Goal: Information Seeking & Learning: Learn about a topic

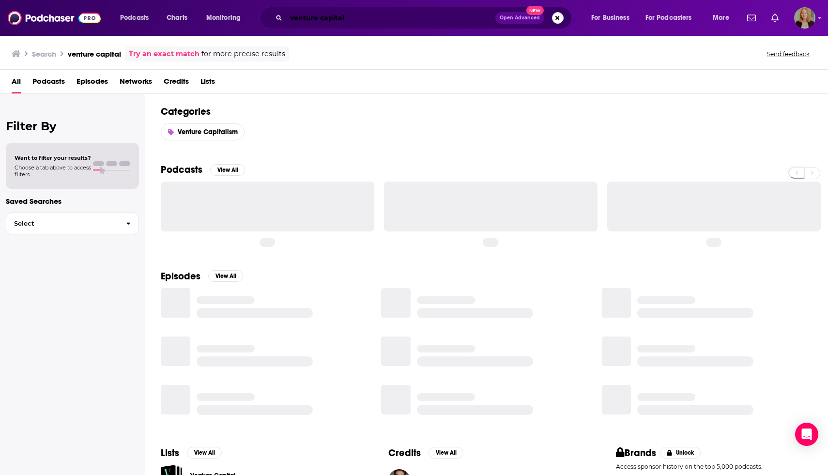
click at [364, 16] on input "venture capital" at bounding box center [390, 17] width 209 height 15
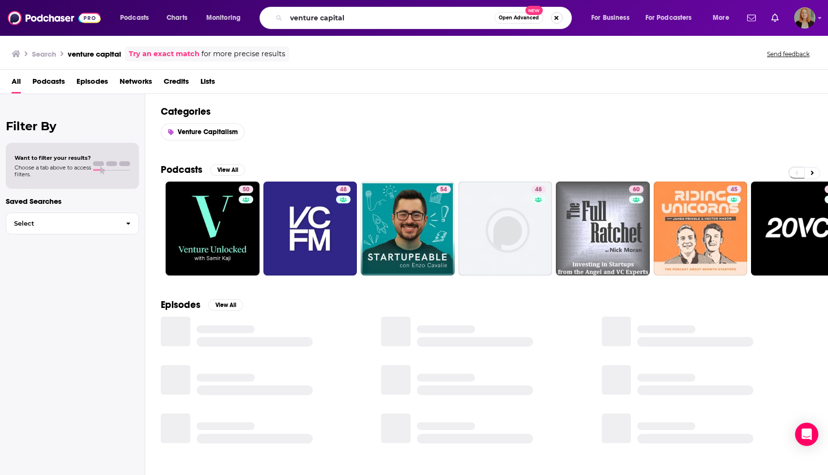
click at [558, 16] on button "Search podcasts, credits, & more..." at bounding box center [557, 18] width 12 height 12
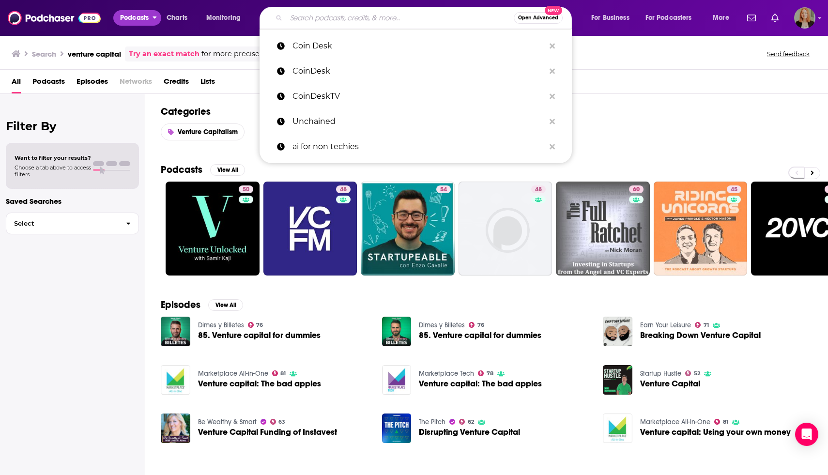
click at [122, 16] on span "Podcasts" at bounding box center [134, 18] width 29 height 14
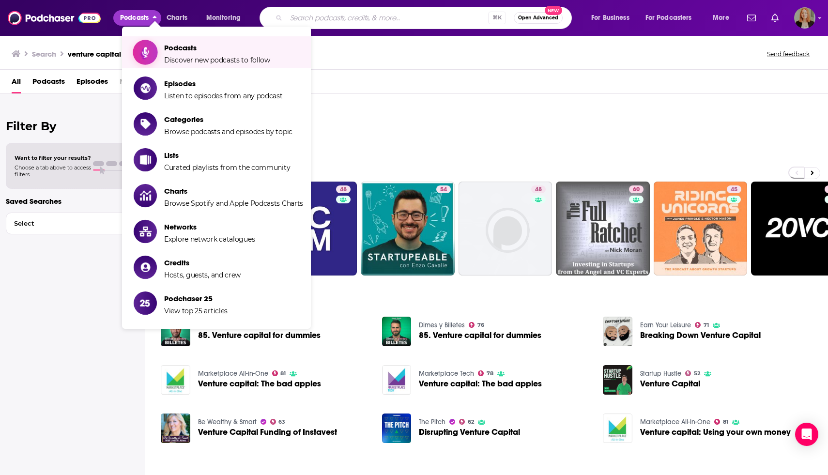
click at [171, 51] on span "Podcasts" at bounding box center [217, 47] width 106 height 9
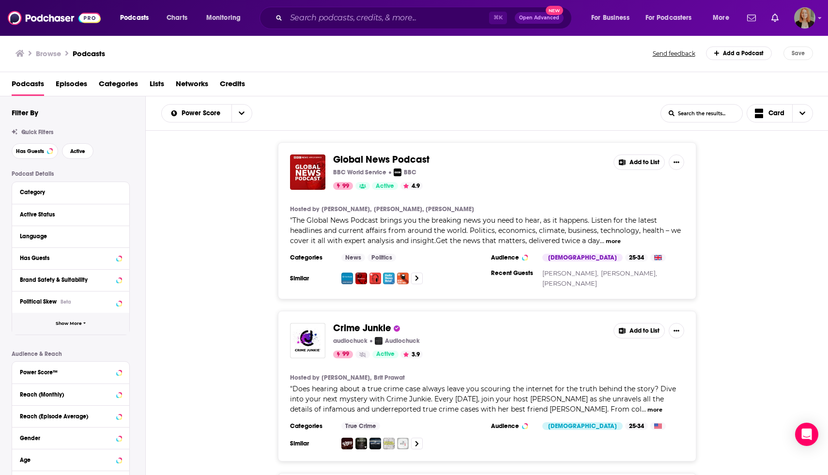
click at [66, 327] on button "Show More" at bounding box center [70, 324] width 117 height 22
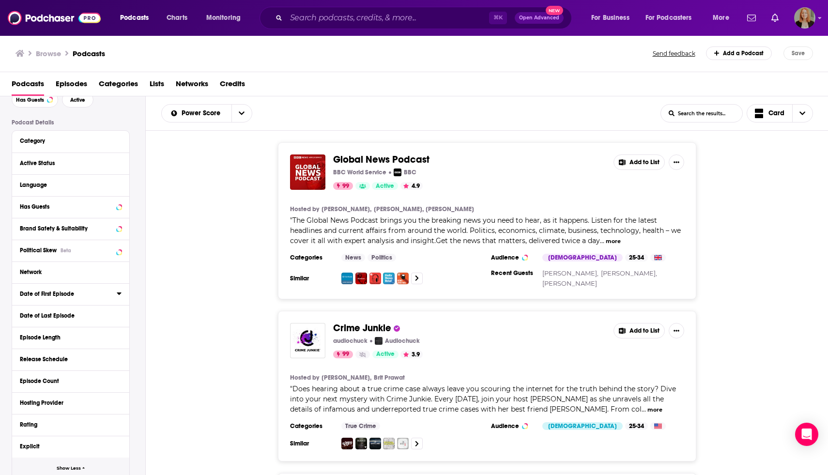
scroll to position [50, 0]
click at [54, 297] on div "Date of First Episode" at bounding box center [65, 294] width 91 height 7
click at [73, 316] on button "30D" at bounding box center [72, 311] width 19 height 15
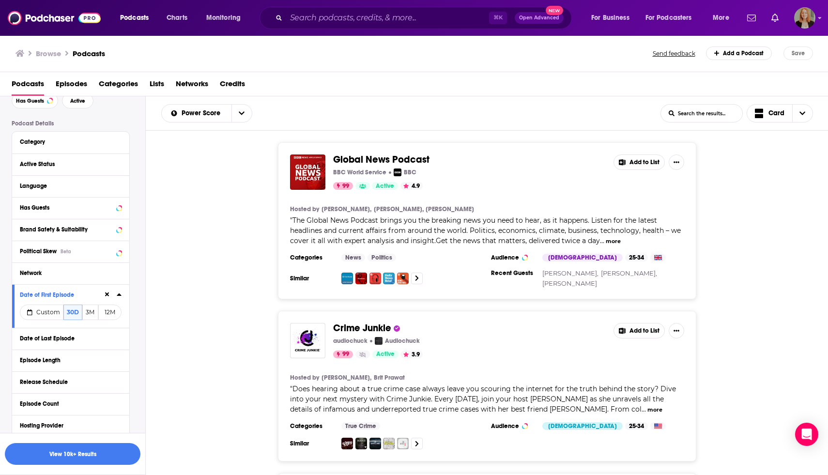
click at [57, 167] on div "Active Status" at bounding box center [67, 164] width 95 height 7
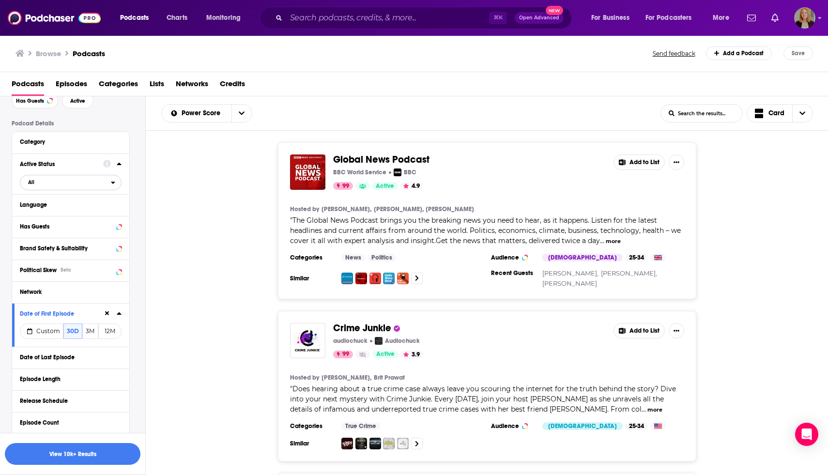
click at [72, 183] on span "All" at bounding box center [65, 182] width 91 height 13
click at [58, 215] on span "Active" at bounding box center [49, 214] width 48 height 5
click at [49, 143] on div "Category" at bounding box center [65, 141] width 91 height 7
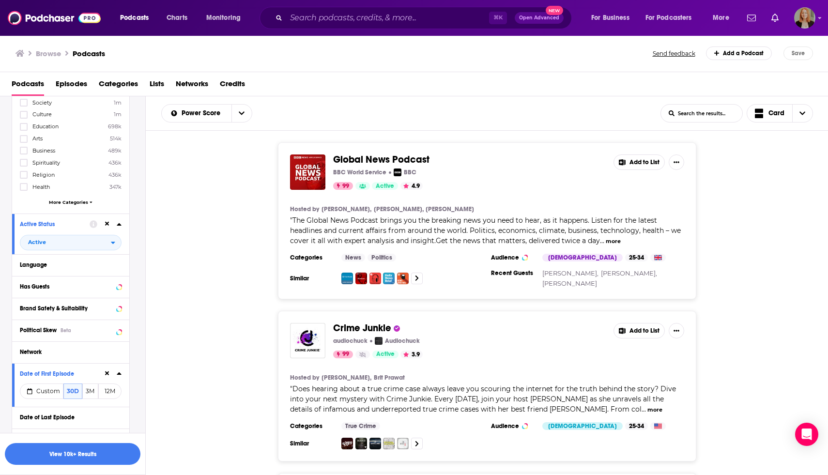
scroll to position [122, 0]
click at [62, 309] on div "Brand Safety & Suitability" at bounding box center [58, 307] width 76 height 7
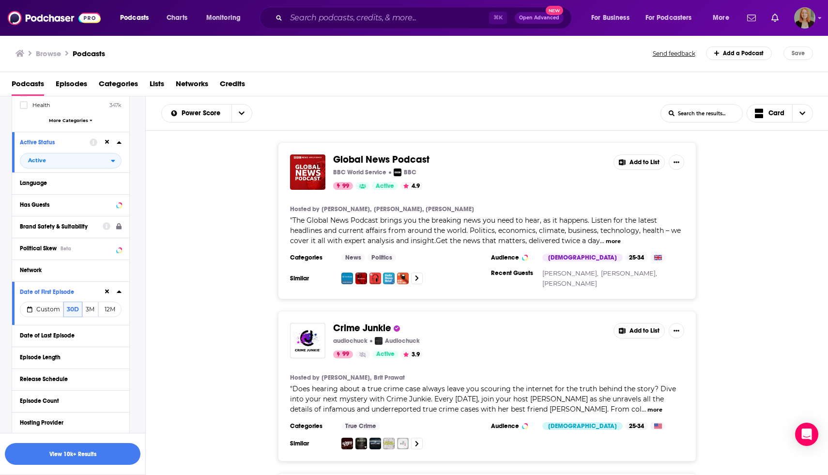
scroll to position [203, 0]
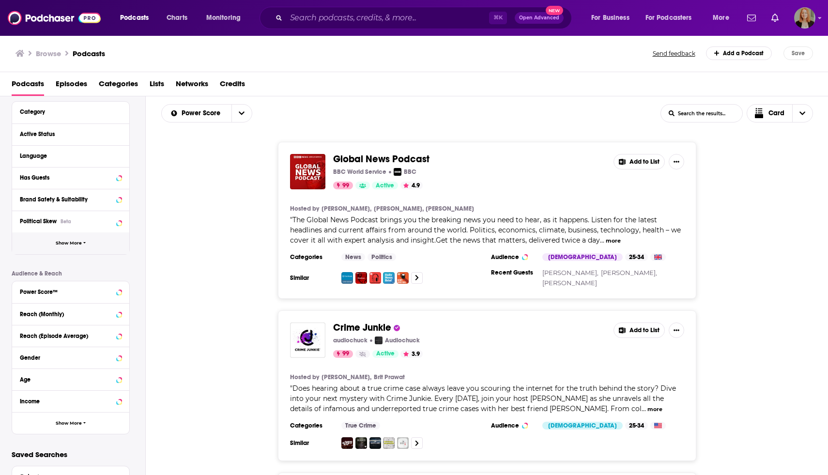
scroll to position [74, 0]
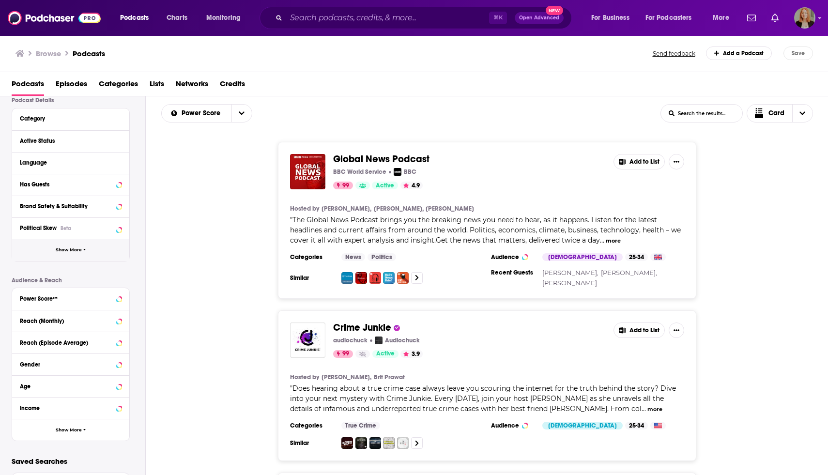
click at [56, 257] on button "Show More" at bounding box center [70, 250] width 117 height 22
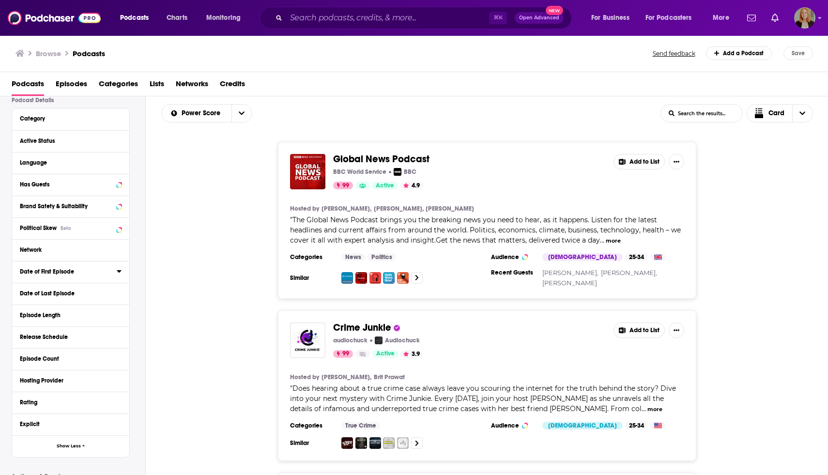
click at [64, 270] on div "Date of First Episode" at bounding box center [65, 271] width 91 height 7
click at [74, 292] on button "30D" at bounding box center [72, 288] width 19 height 15
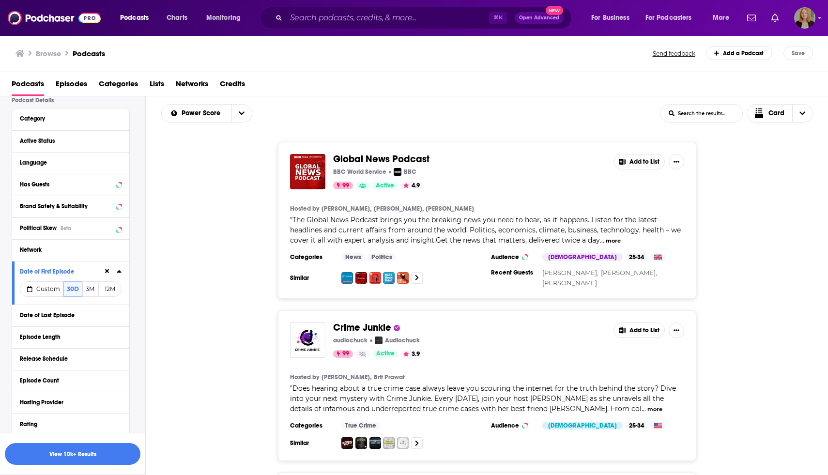
click at [43, 162] on div "Language" at bounding box center [67, 162] width 95 height 7
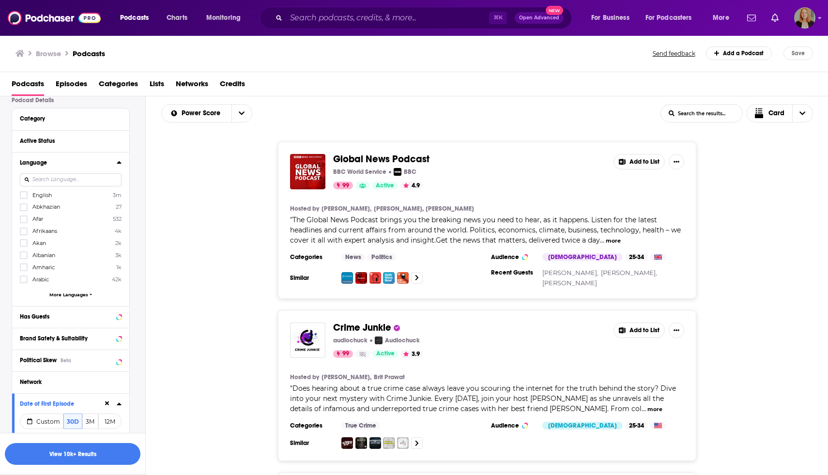
click at [59, 181] on input at bounding box center [71, 179] width 102 height 13
click at [24, 196] on icon at bounding box center [24, 195] width 6 height 4
click at [49, 139] on div "Active Status" at bounding box center [58, 140] width 77 height 7
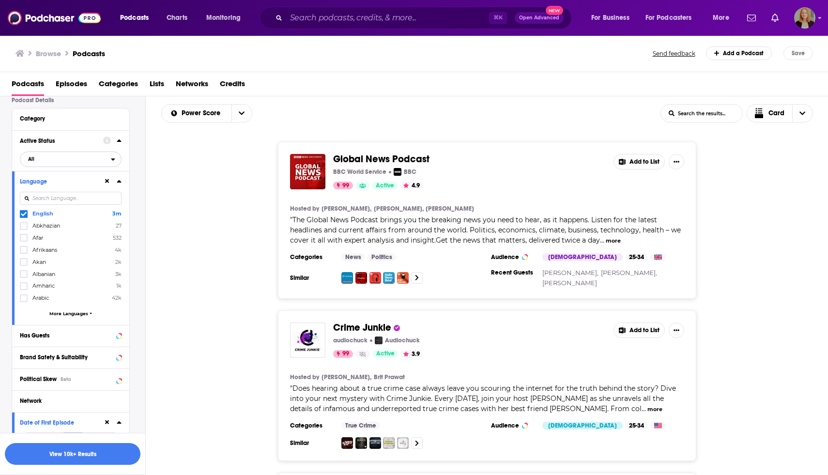
click at [43, 162] on span "All" at bounding box center [65, 158] width 91 height 13
click at [43, 193] on span "Active" at bounding box center [49, 190] width 48 height 5
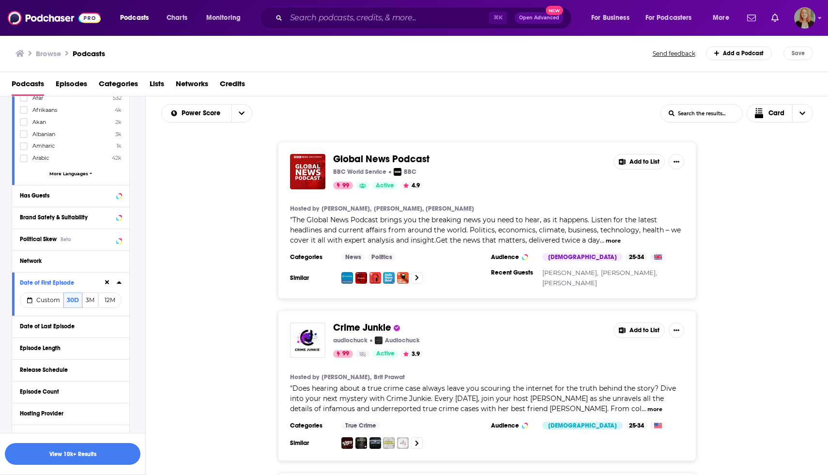
scroll to position [227, 0]
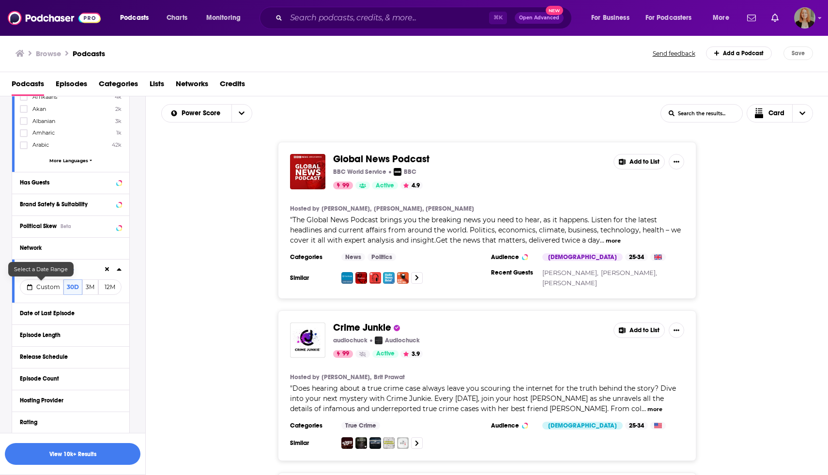
click at [49, 292] on button "Custom" at bounding box center [42, 286] width 44 height 15
select select "7"
select select "2025"
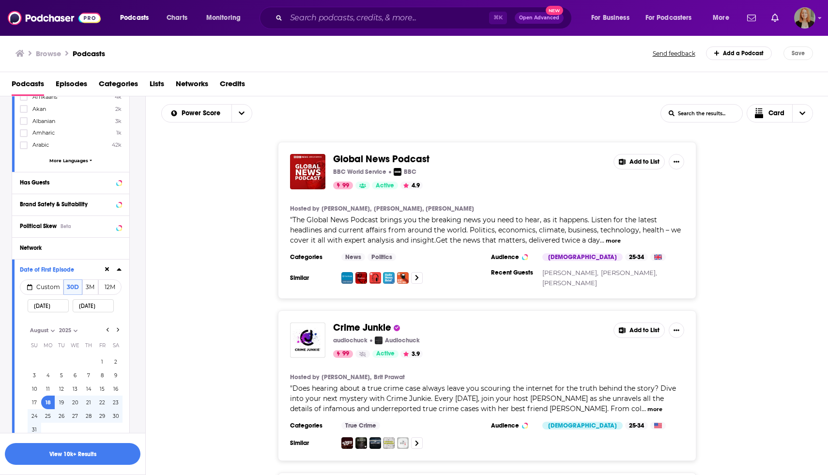
click at [55, 306] on input "[DATE]" at bounding box center [48, 305] width 41 height 13
click at [45, 312] on input "[DATE]" at bounding box center [48, 305] width 41 height 13
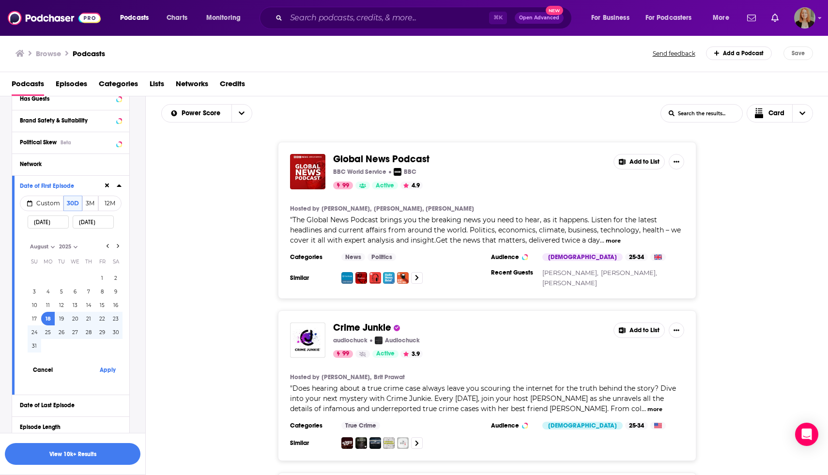
scroll to position [311, 0]
click at [92, 221] on input "[DATE]" at bounding box center [93, 220] width 41 height 13
click at [117, 246] on icon "Go to next month" at bounding box center [118, 245] width 2 height 4
select select "8"
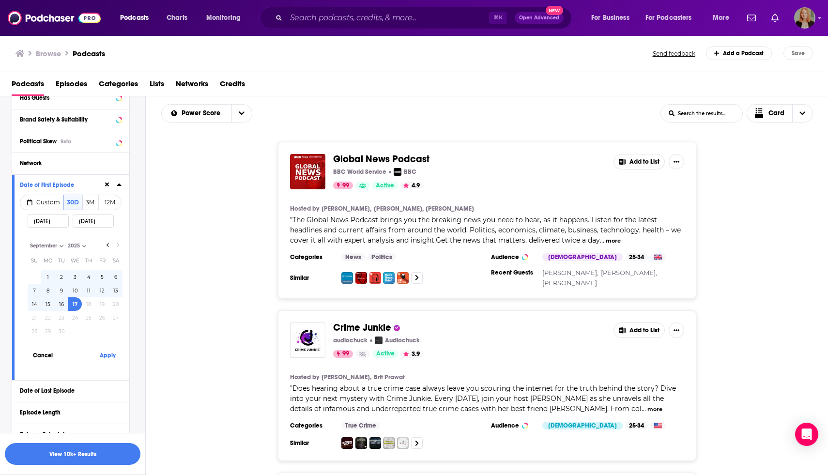
click at [49, 275] on button "1" at bounding box center [48, 277] width 14 height 14
click at [74, 304] on button "17" at bounding box center [75, 304] width 14 height 14
type input "[DATE]"
click at [111, 357] on button "Apply" at bounding box center [107, 355] width 29 height 18
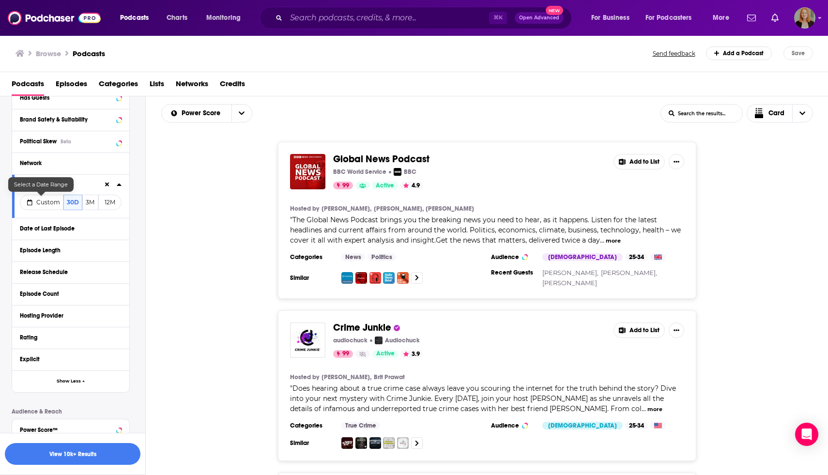
click at [48, 201] on span "Custom" at bounding box center [48, 201] width 24 height 7
select select "7"
select select "2025"
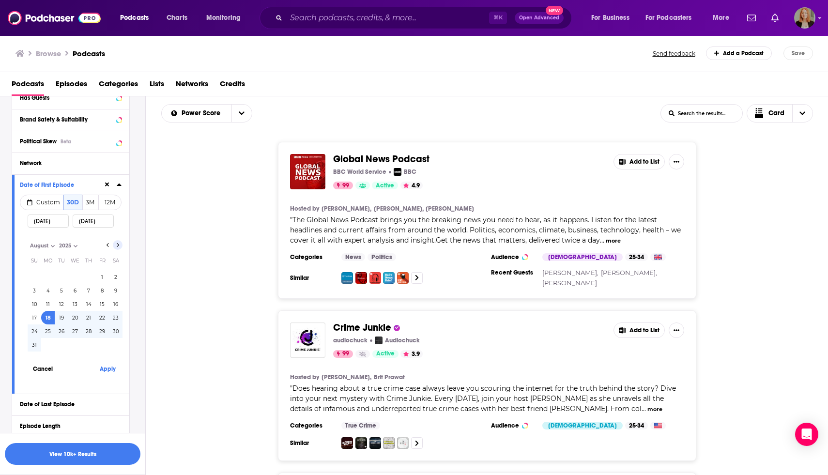
click at [118, 246] on icon "Go to next month" at bounding box center [118, 245] width 4 height 8
select select "8"
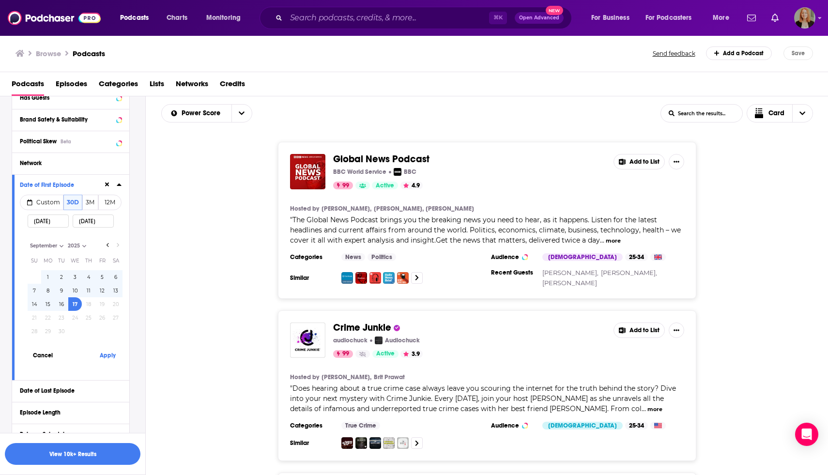
click at [48, 273] on button "1" at bounding box center [48, 277] width 14 height 14
type input "[DATE]"
click at [47, 277] on button "1" at bounding box center [48, 277] width 14 height 14
type input "[DATE]"
click at [76, 304] on button "17" at bounding box center [75, 304] width 14 height 14
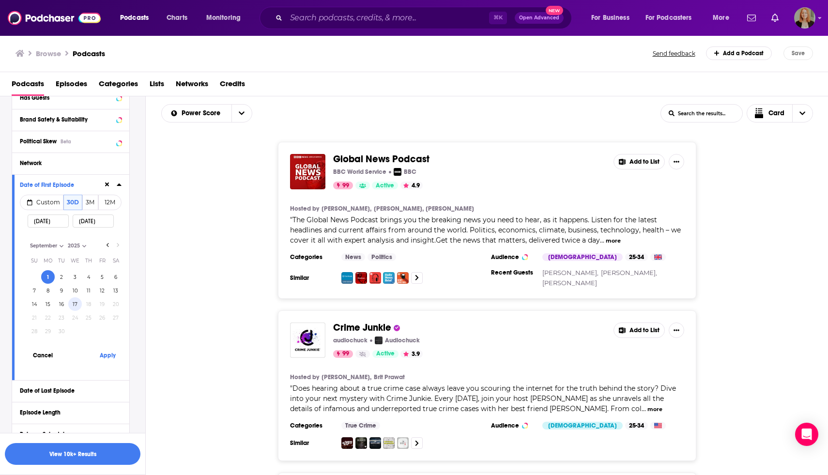
type input "[DATE]"
click at [108, 353] on button "Apply" at bounding box center [107, 355] width 29 height 18
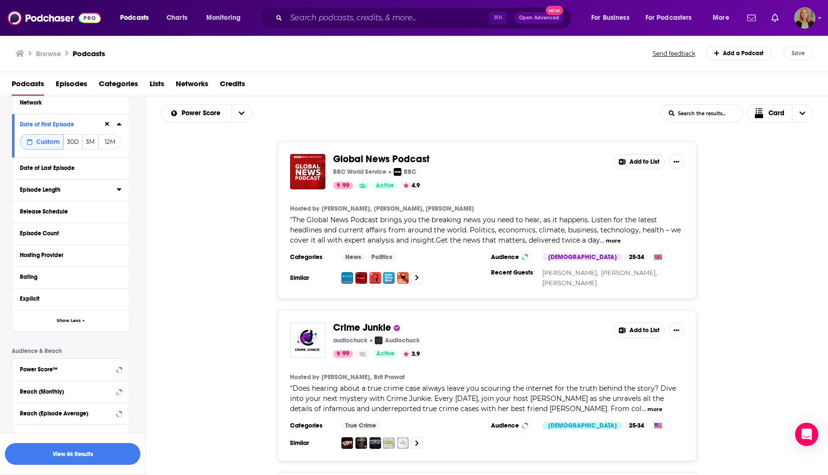
scroll to position [370, 0]
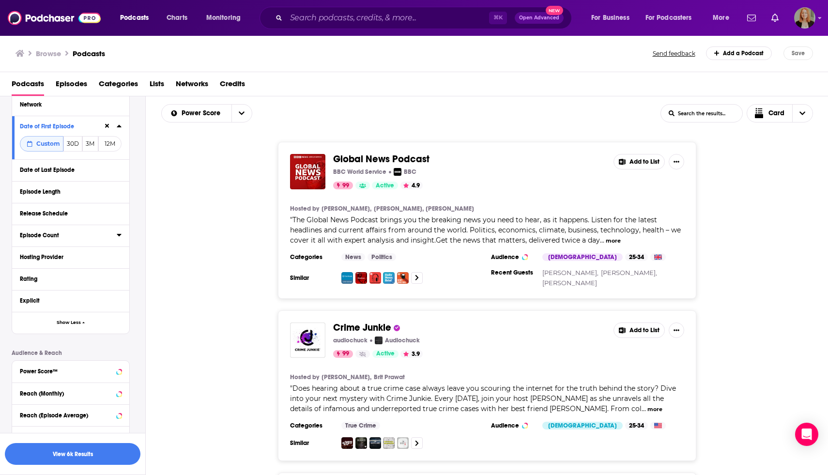
click at [49, 236] on div "Episode Count" at bounding box center [65, 235] width 91 height 7
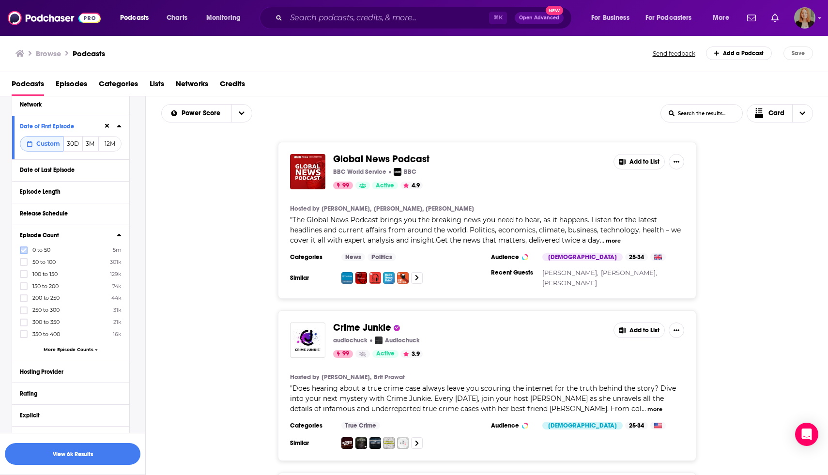
click at [23, 246] on label at bounding box center [24, 250] width 8 height 8
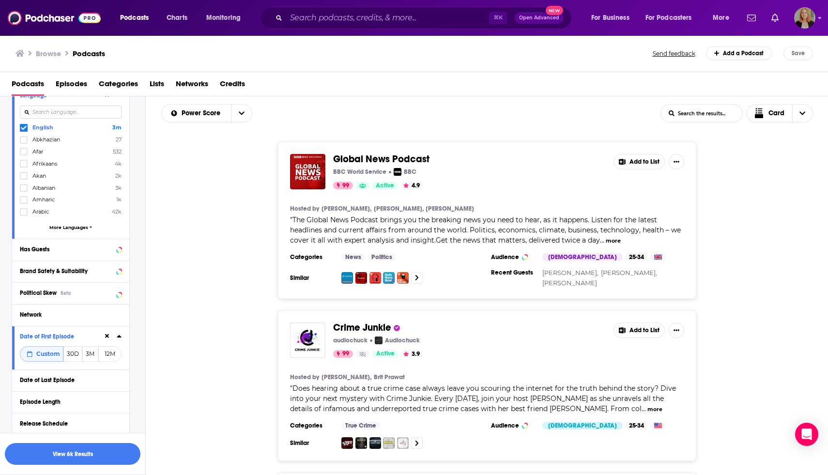
scroll to position [161, 0]
click at [51, 317] on button "Network" at bounding box center [61, 313] width 83 height 12
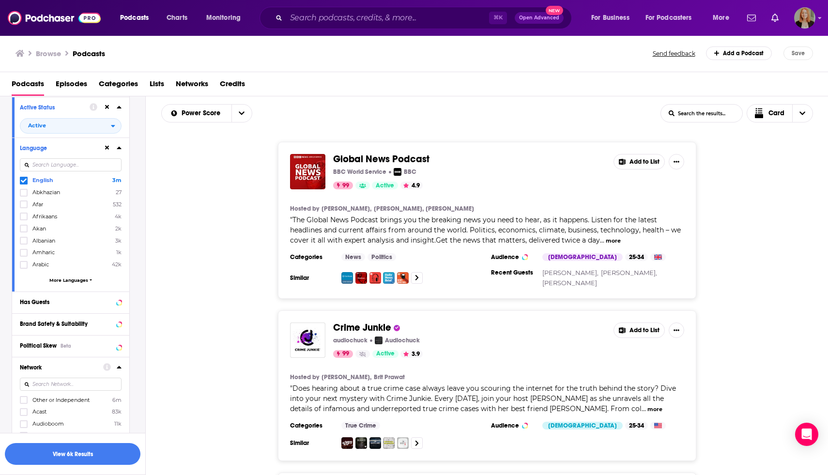
scroll to position [0, 0]
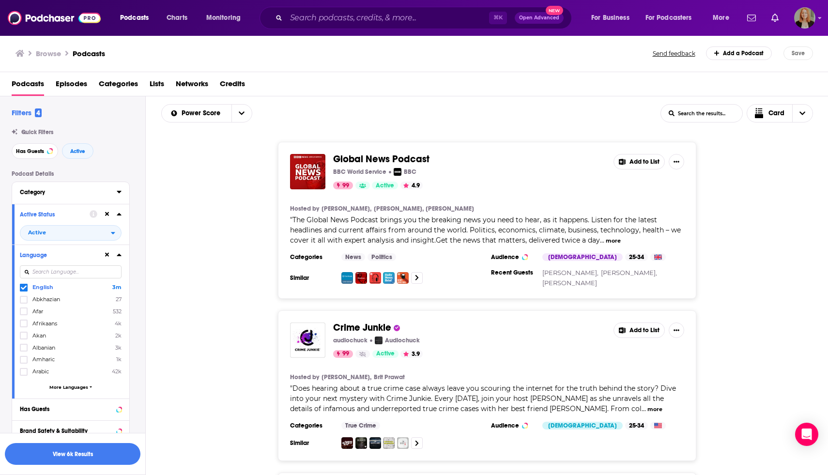
click at [58, 196] on div "Category" at bounding box center [65, 192] width 91 height 7
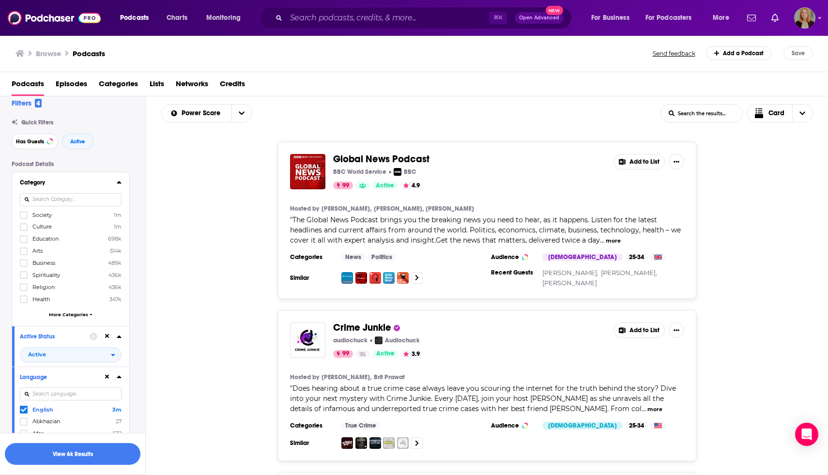
scroll to position [18, 0]
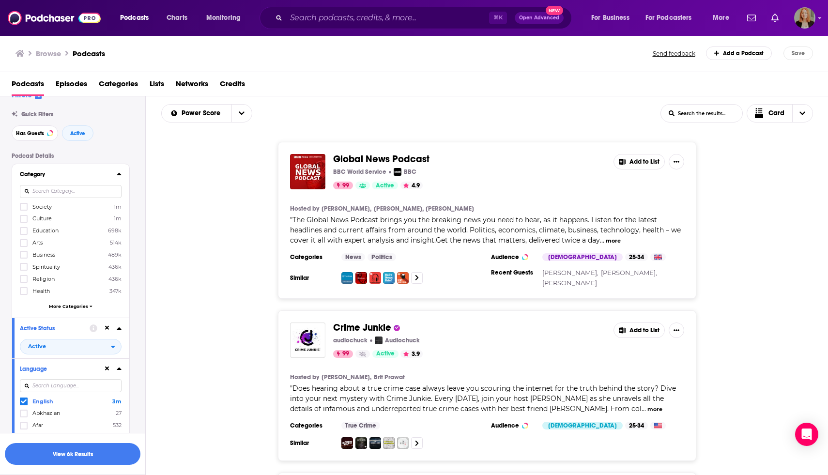
click at [74, 306] on span "More Categories" at bounding box center [68, 306] width 39 height 5
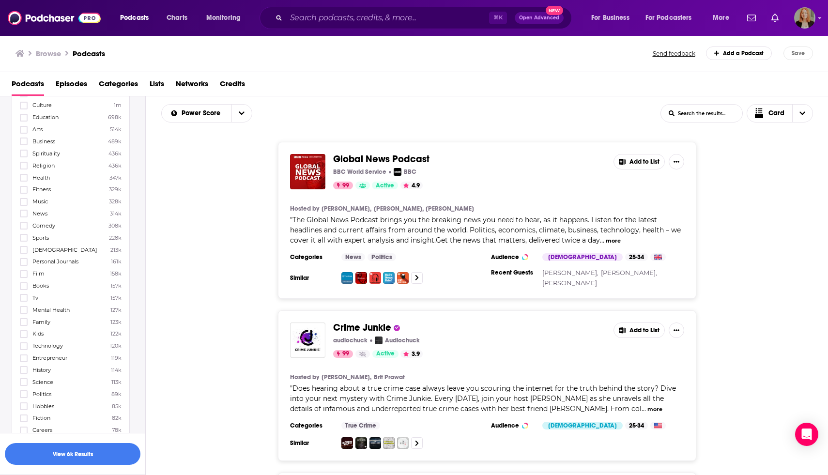
scroll to position [141, 0]
click at [24, 335] on label at bounding box center [24, 336] width 8 height 8
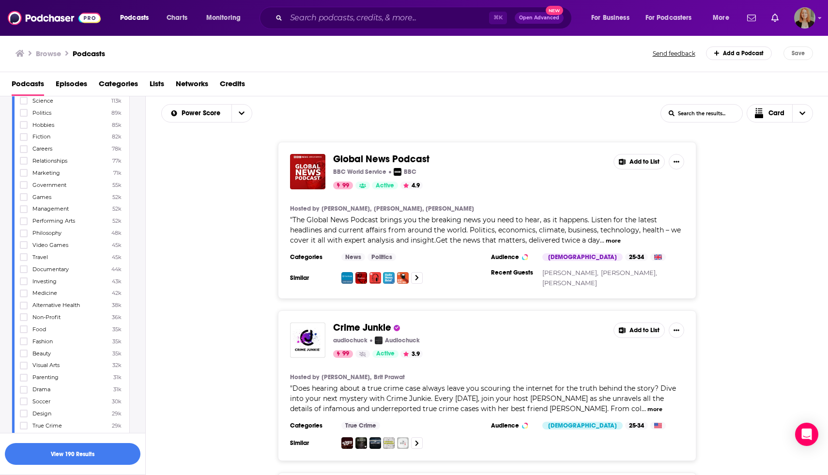
scroll to position [420, 0]
click at [70, 454] on button "View 190 Results" at bounding box center [73, 454] width 136 height 22
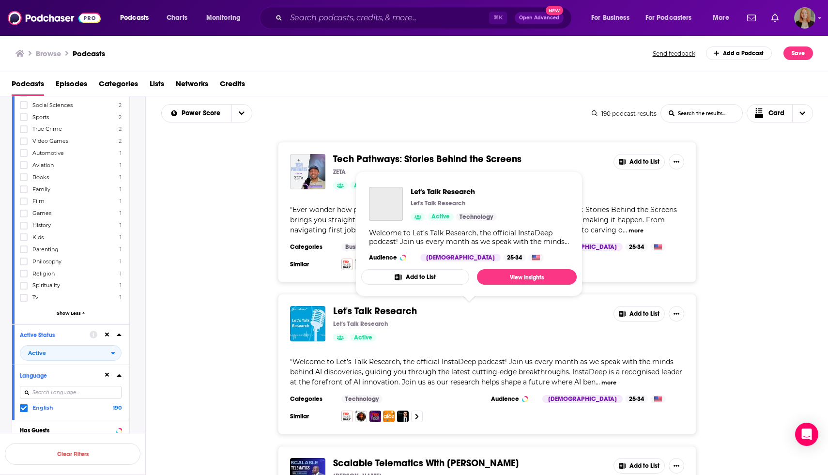
click at [369, 310] on span "Let's Talk Research" at bounding box center [375, 311] width 84 height 12
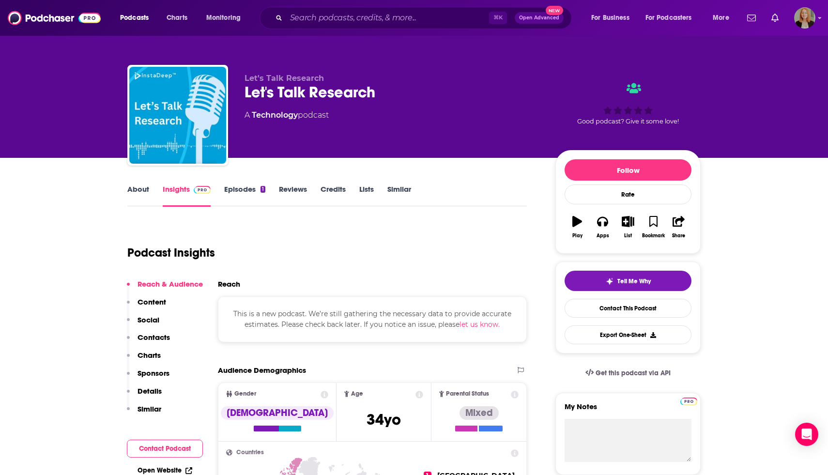
click at [137, 189] on link "About" at bounding box center [138, 195] width 22 height 22
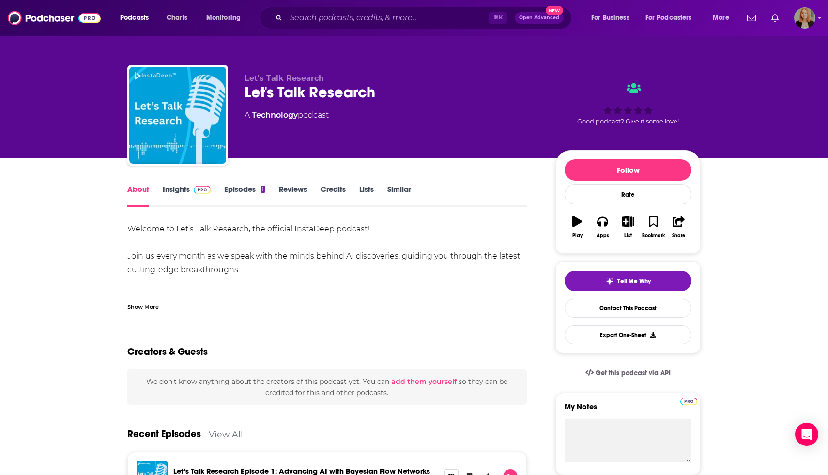
scroll to position [0, 0]
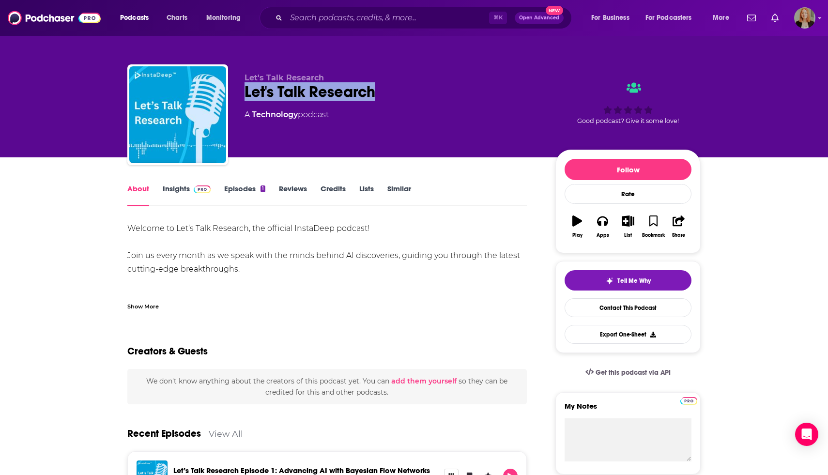
drag, startPoint x: 242, startPoint y: 91, endPoint x: 411, endPoint y: 90, distance: 168.9
click at [411, 90] on div "Let's Talk Research Let's Talk Research A Technology podcast Good podcast? Give…" at bounding box center [413, 116] width 573 height 105
copy h1 "Let's Talk Research"
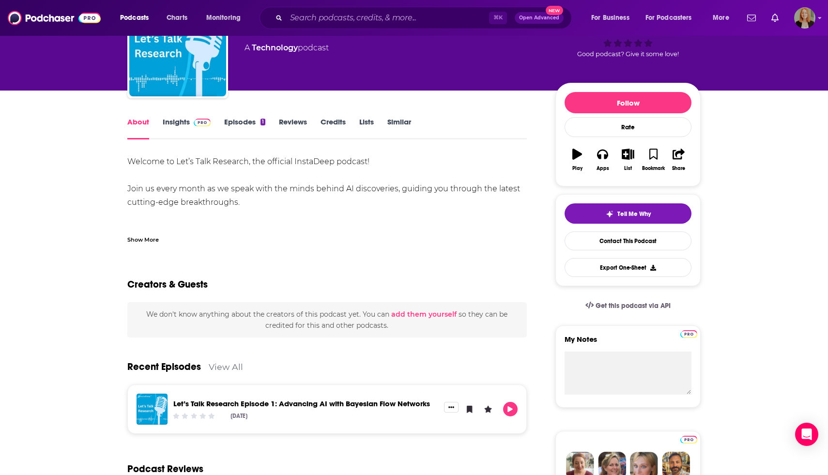
scroll to position [0, 0]
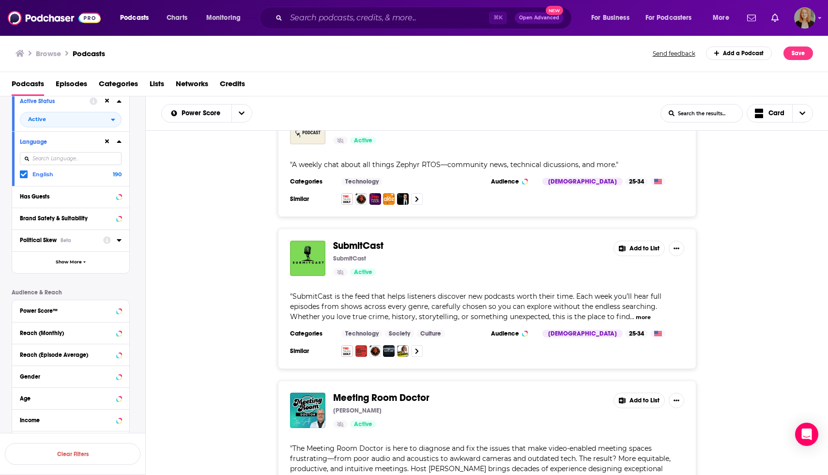
scroll to position [243, 0]
click at [47, 315] on div "Power Score™" at bounding box center [58, 312] width 77 height 7
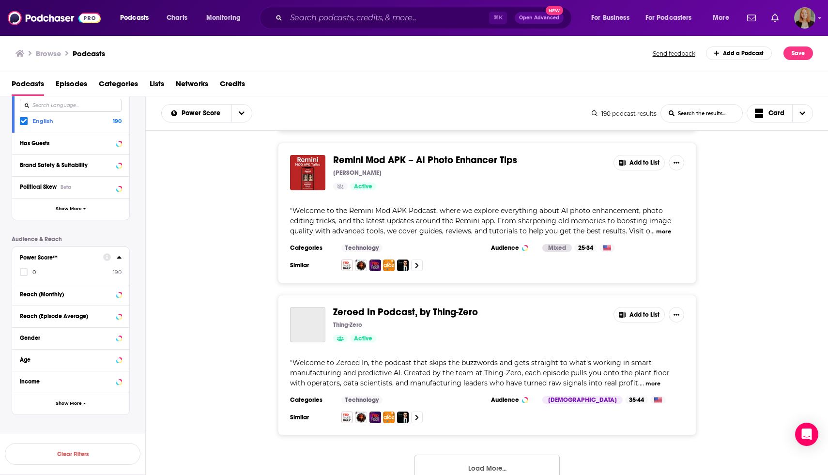
scroll to position [3377, 0]
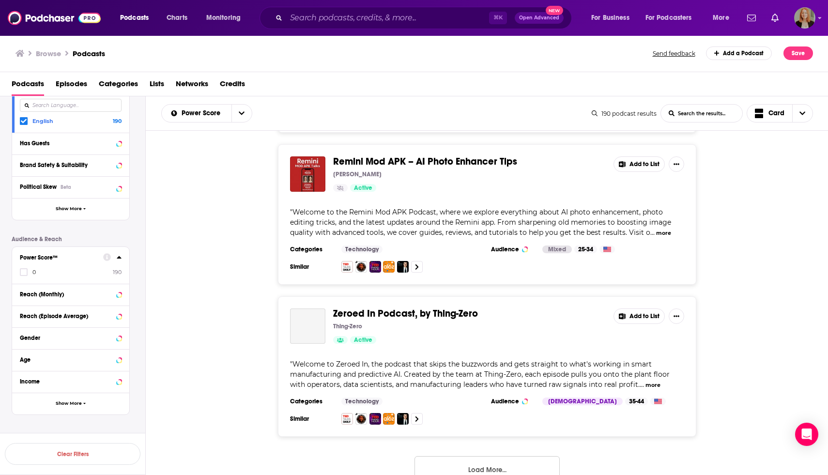
click at [473, 456] on button "Load More..." at bounding box center [486, 469] width 145 height 26
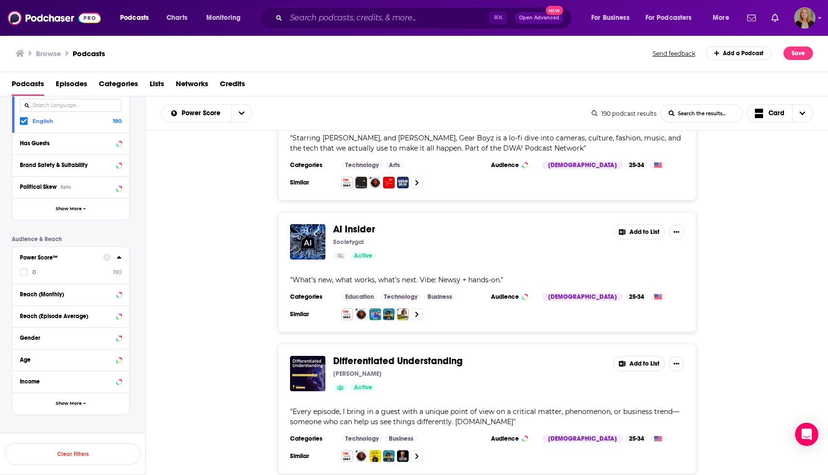
scroll to position [4397, 0]
